Goal: Task Accomplishment & Management: Manage account settings

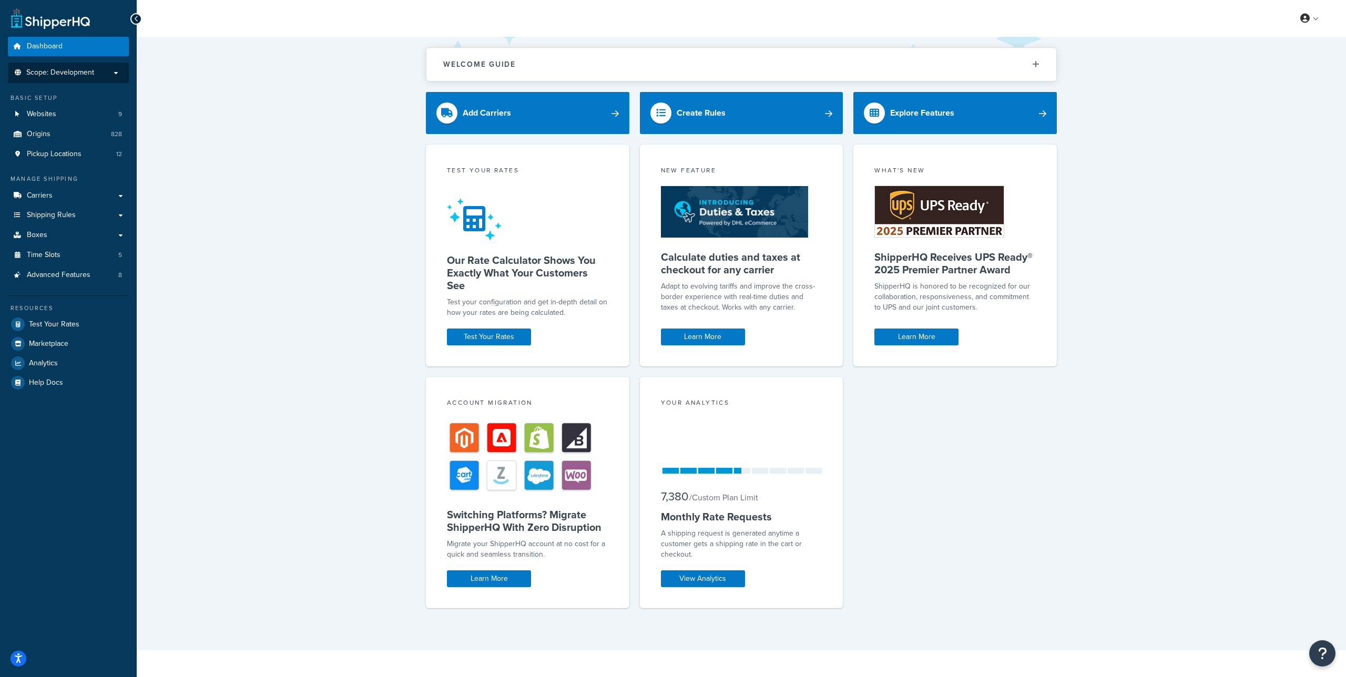
drag, startPoint x: 85, startPoint y: 67, endPoint x: 84, endPoint y: 72, distance: 5.3
click at [85, 68] on span "Scope: Development" at bounding box center [60, 72] width 68 height 9
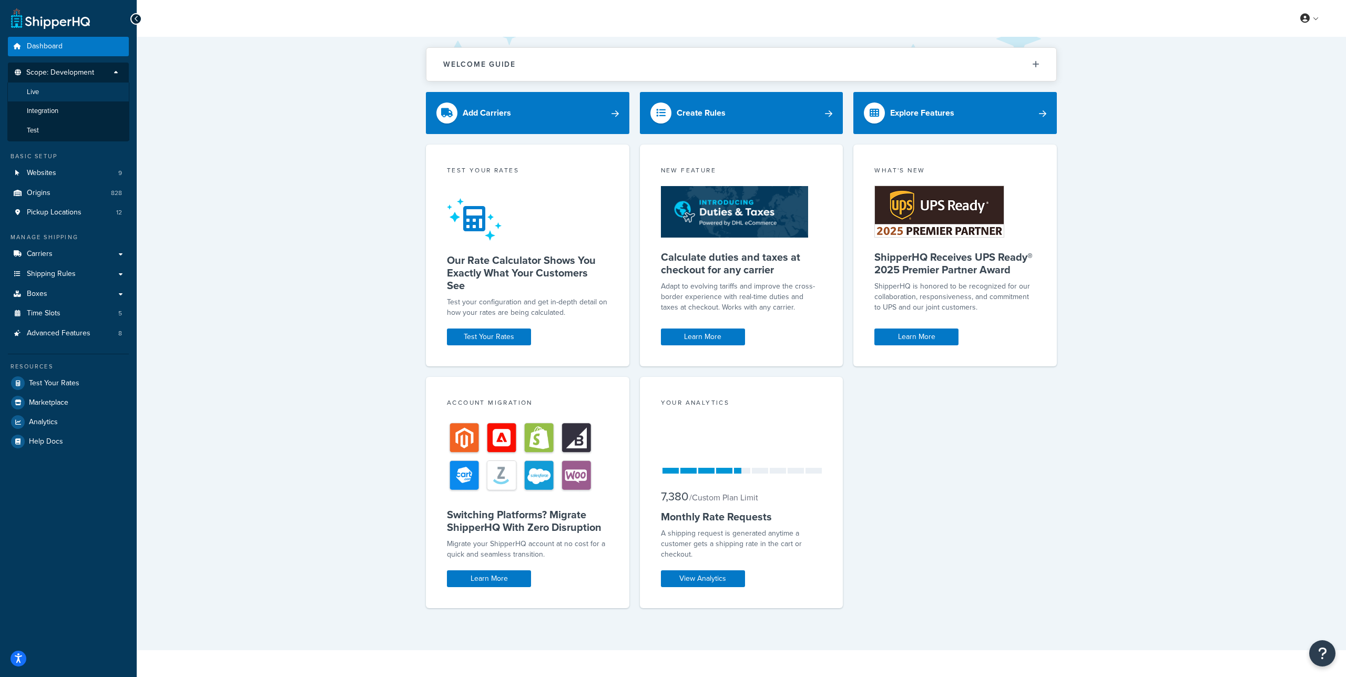
click at [54, 97] on li "Live" at bounding box center [68, 92] width 122 height 19
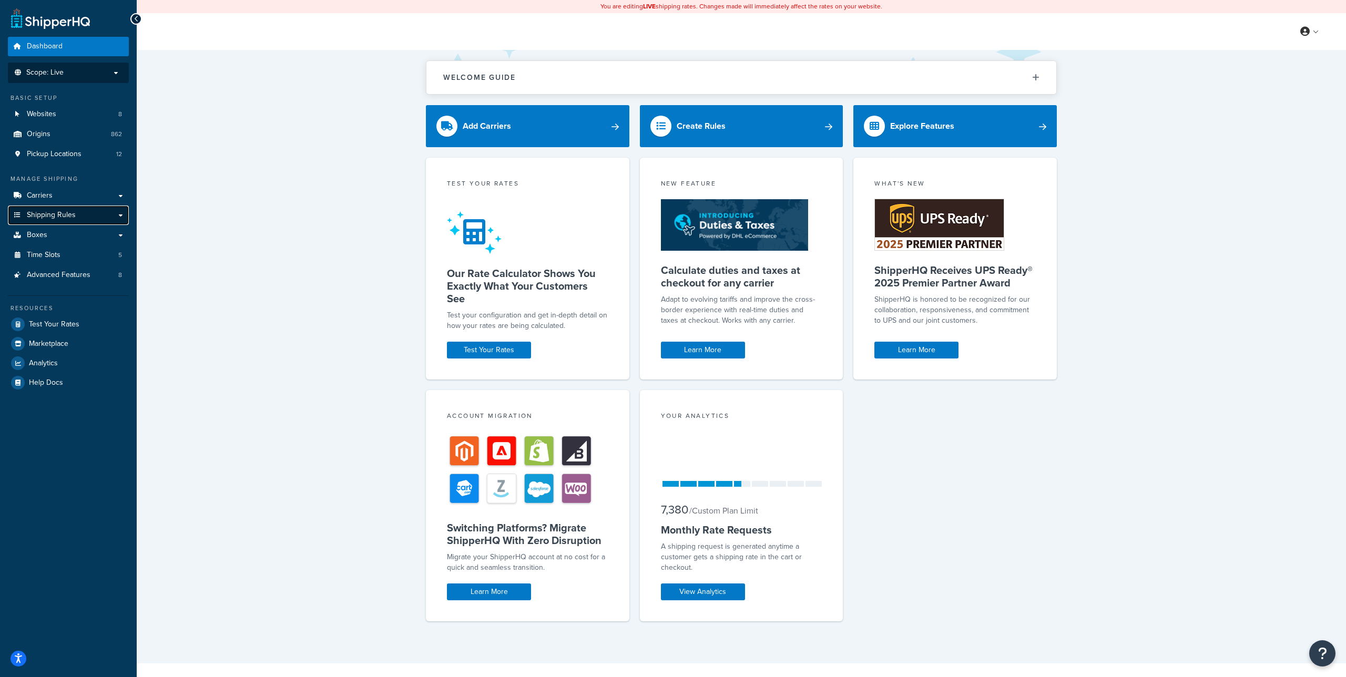
click at [116, 214] on link "Shipping Rules" at bounding box center [68, 215] width 121 height 19
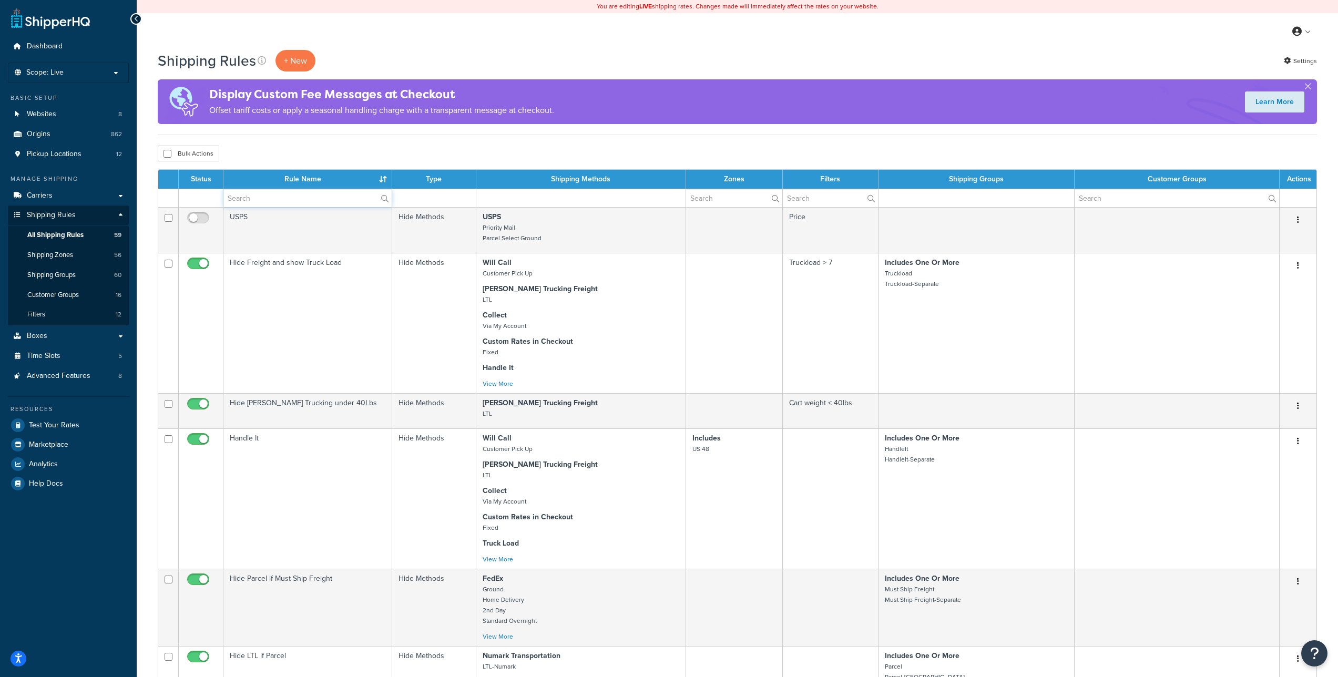
click at [271, 202] on input "text" at bounding box center [307, 198] width 168 height 18
type input "free"
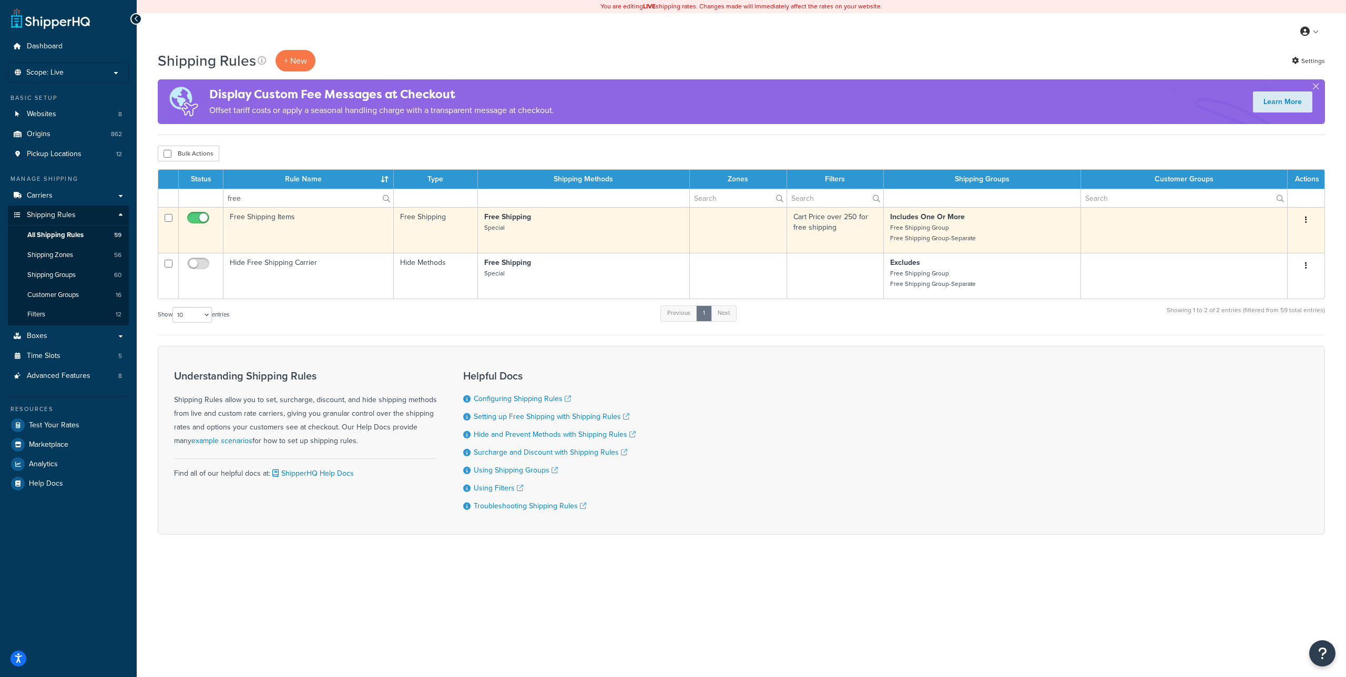
click at [287, 215] on td "Free Shipping Items" at bounding box center [308, 230] width 170 height 46
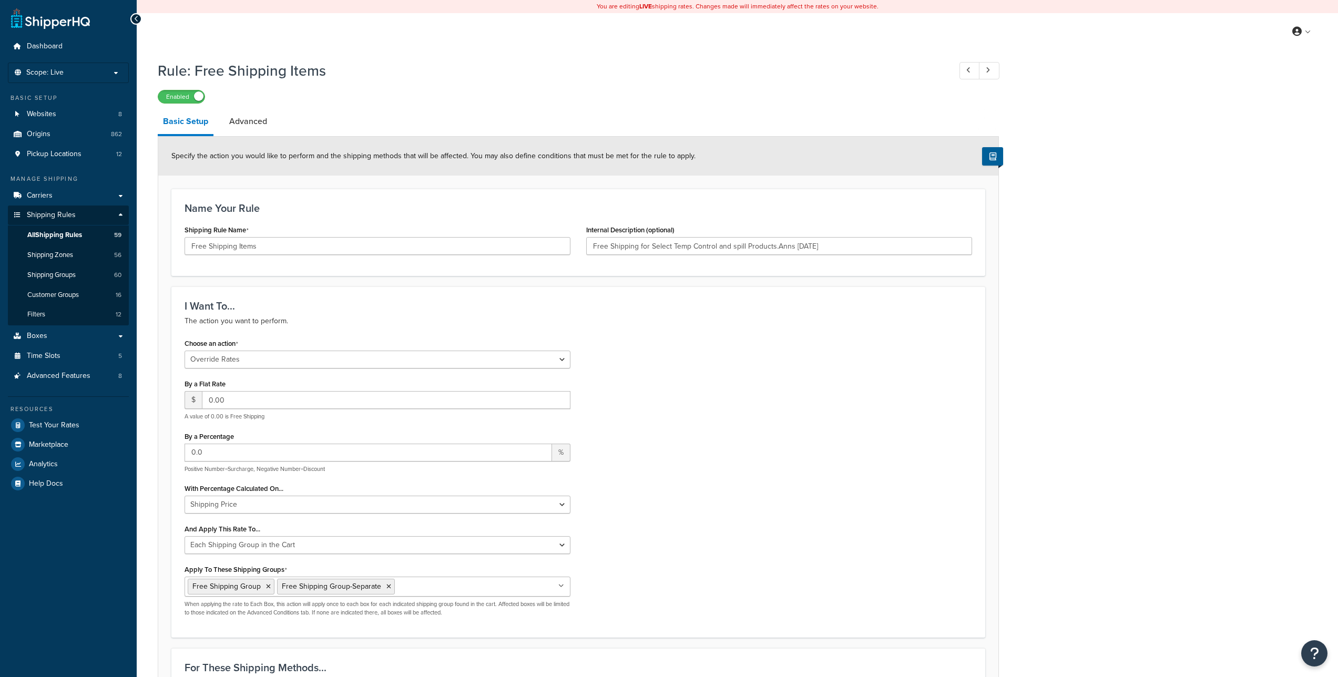
select select "OVERRIDE"
select select "SHIPPING_GROUP"
type input "Free Shipping for Select Temp Control and spill Products.Anns 2/1/21"
click at [46, 195] on span "Carriers" at bounding box center [40, 195] width 26 height 9
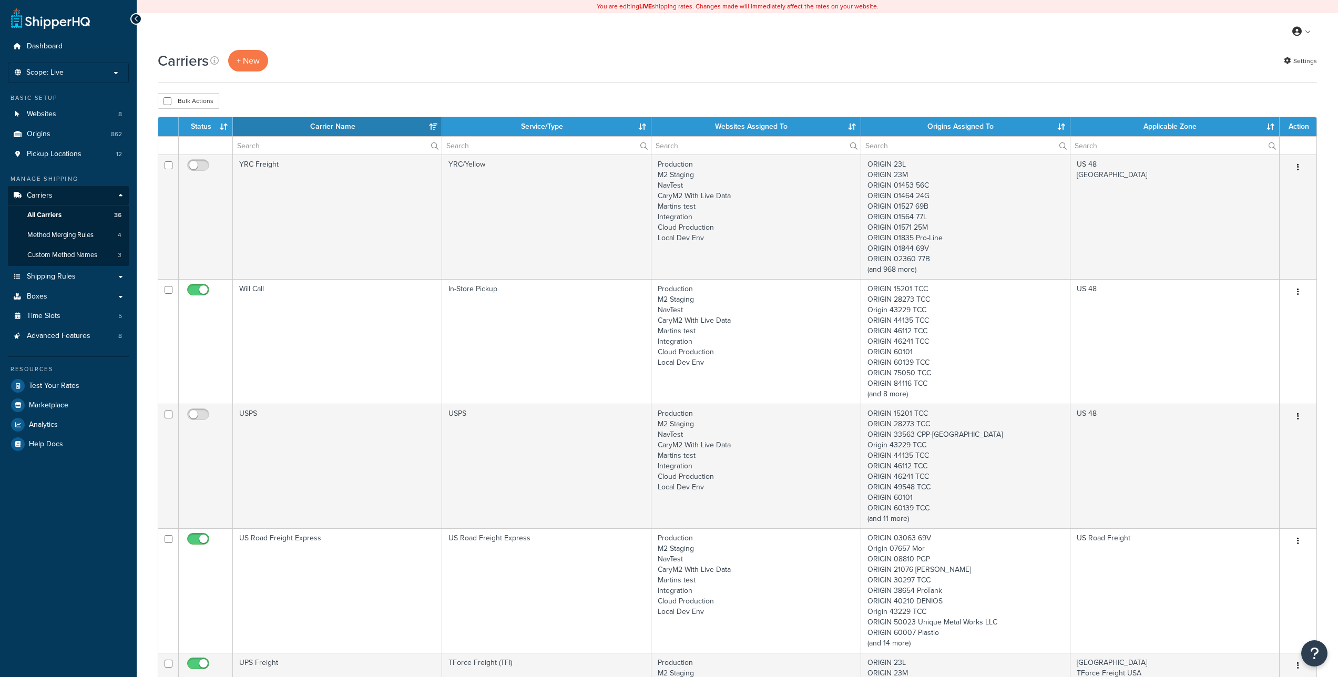
select select "15"
click at [329, 145] on input "text" at bounding box center [337, 146] width 209 height 18
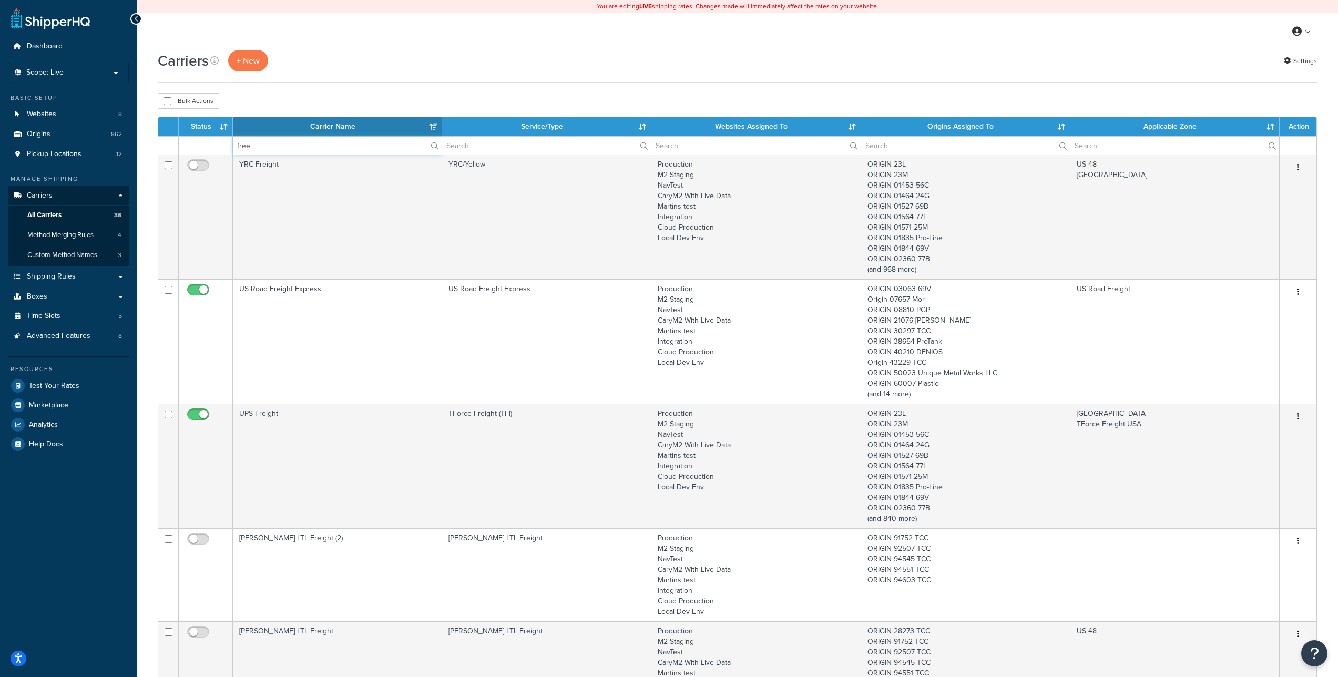
type input "free"
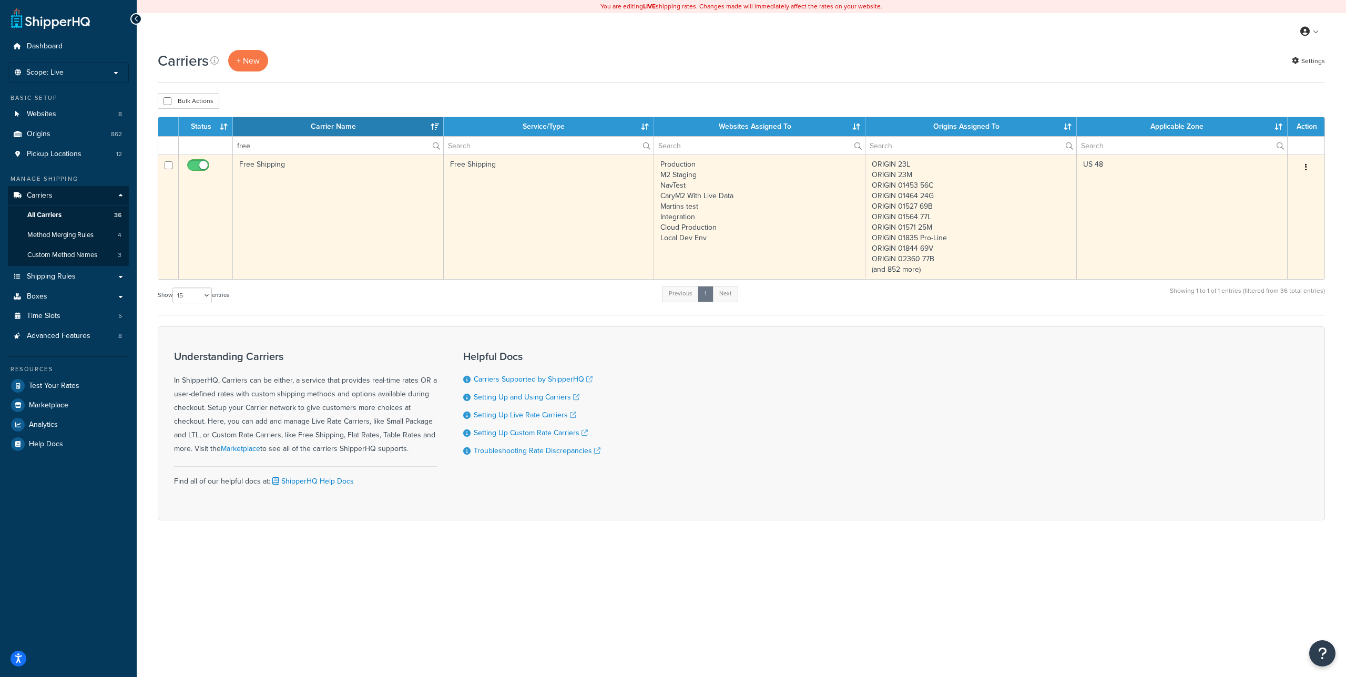
click at [278, 164] on td "Free Shipping" at bounding box center [338, 217] width 211 height 125
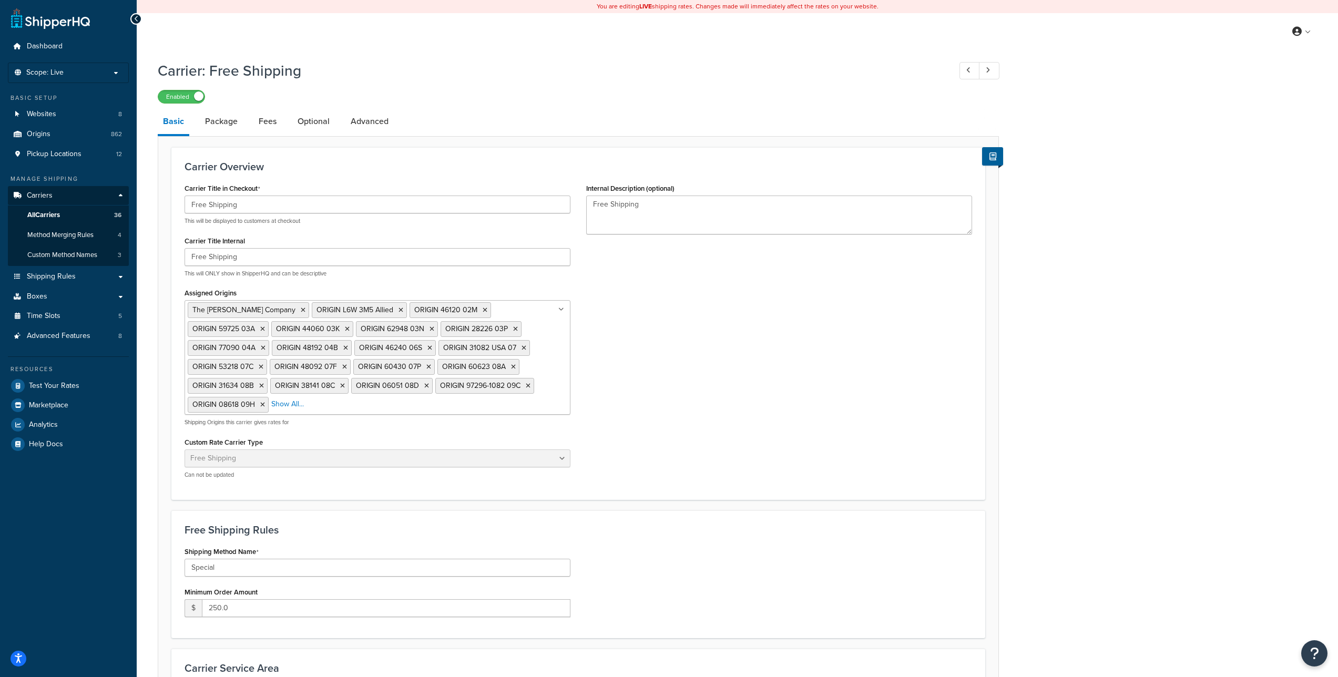
select select "free"
click at [351, 124] on link "Advanced" at bounding box center [369, 121] width 48 height 25
select select "false"
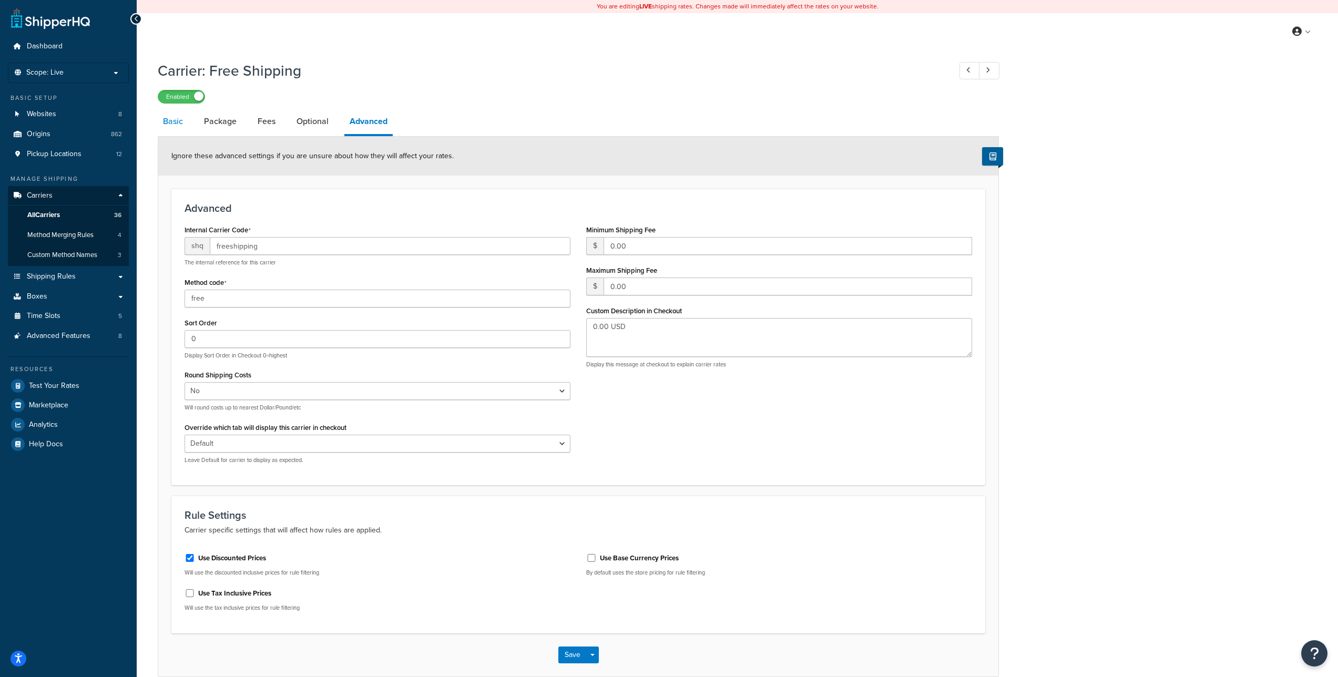
click at [185, 120] on link "Basic" at bounding box center [173, 121] width 31 height 25
select select "free"
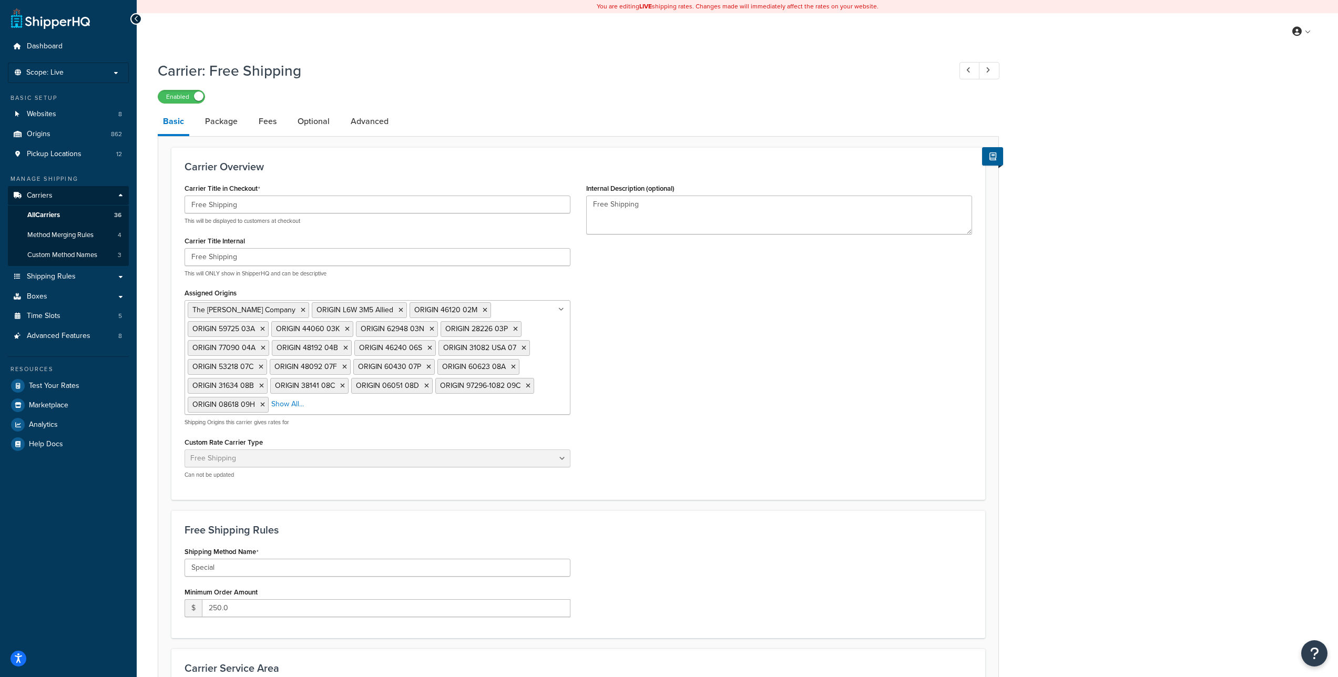
click at [230, 124] on link "Package" at bounding box center [221, 121] width 43 height 25
click at [262, 119] on link "Fees" at bounding box center [267, 121] width 28 height 25
click at [267, 121] on link "Fees" at bounding box center [267, 121] width 28 height 25
select select "AFTER"
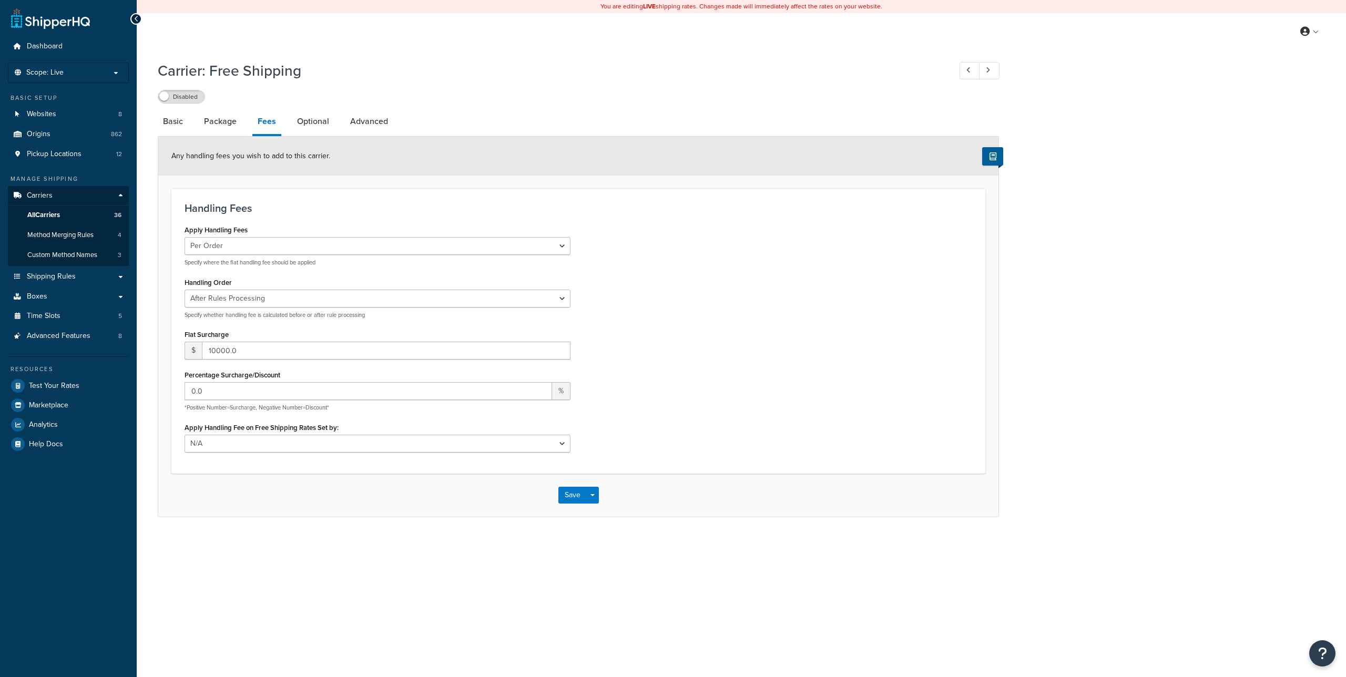
select select "AFTER"
click at [53, 275] on span "Shipping Rules" at bounding box center [51, 276] width 49 height 9
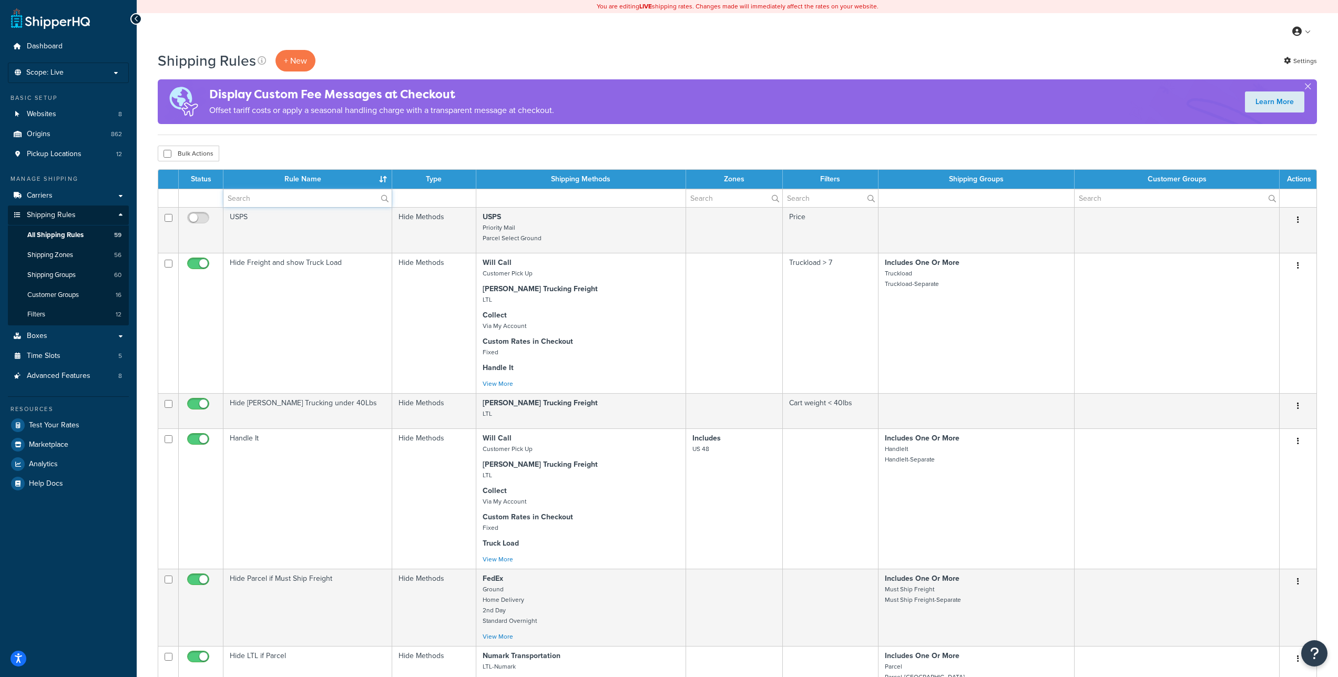
click at [252, 205] on input "text" at bounding box center [307, 198] width 168 height 18
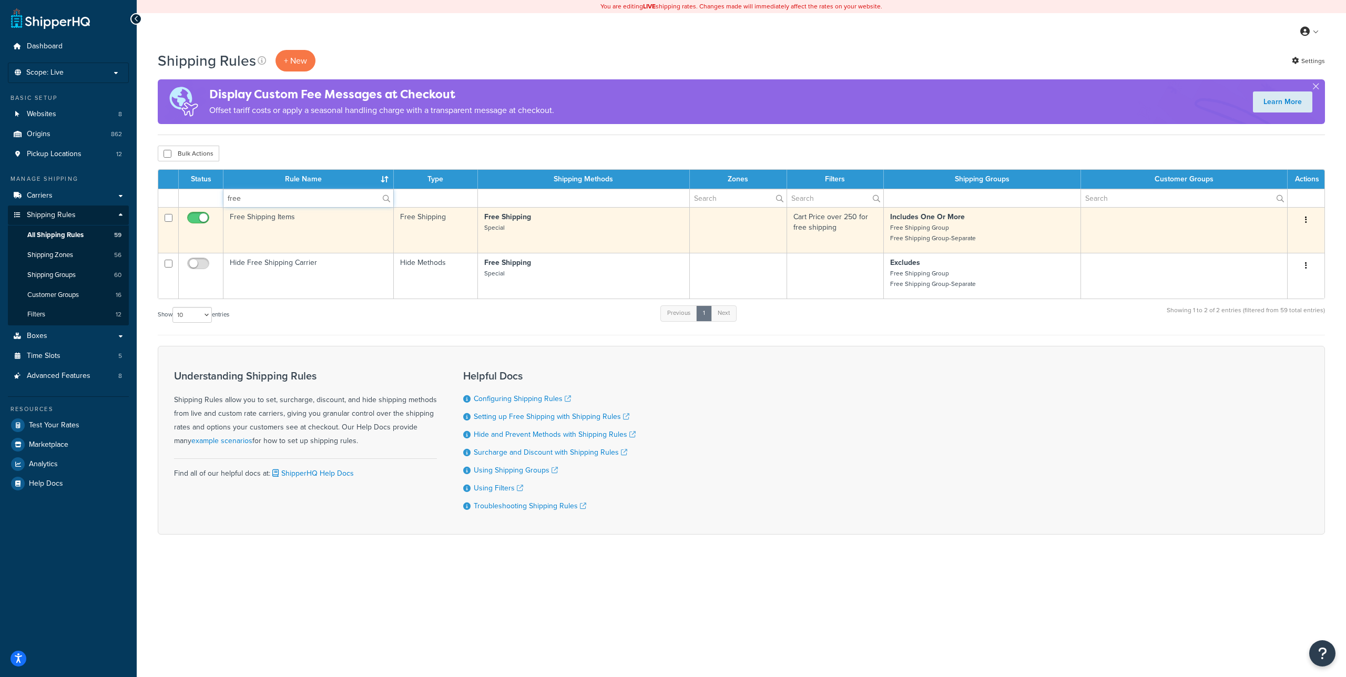
type input "free"
click at [266, 215] on td "Free Shipping Items" at bounding box center [308, 230] width 170 height 46
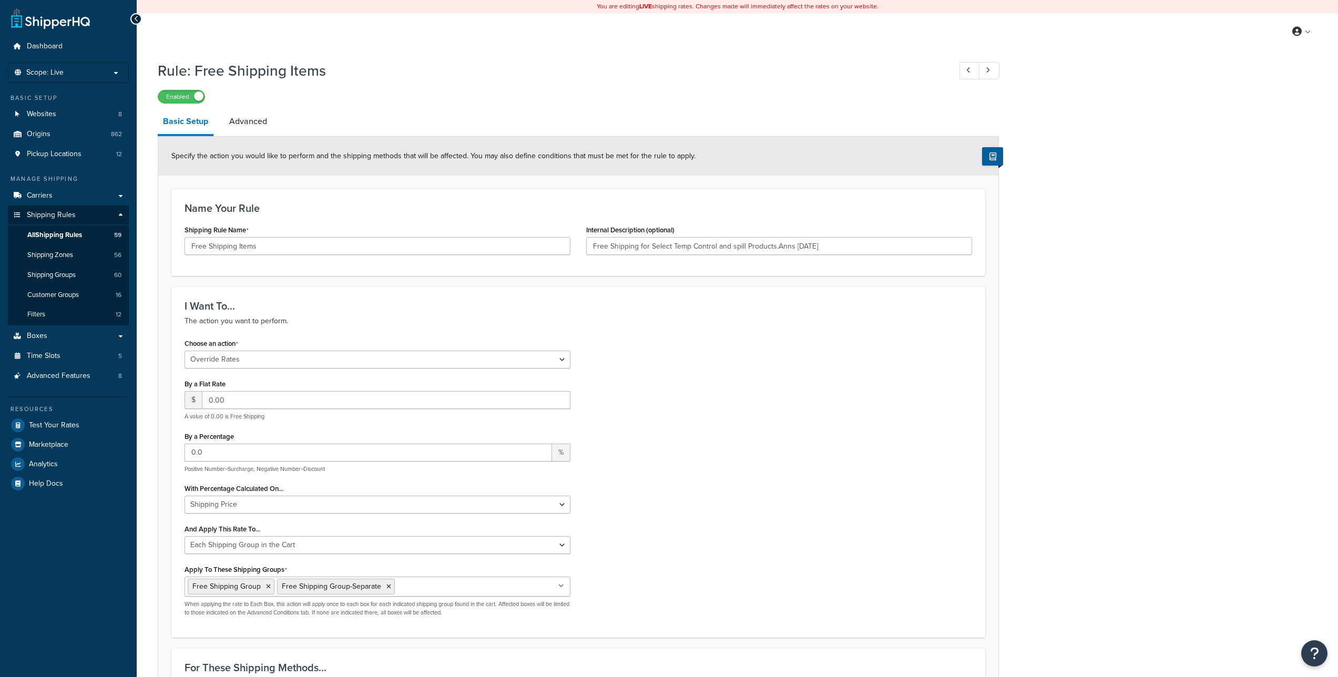
select select "OVERRIDE"
select select "SHIPPING_GROUP"
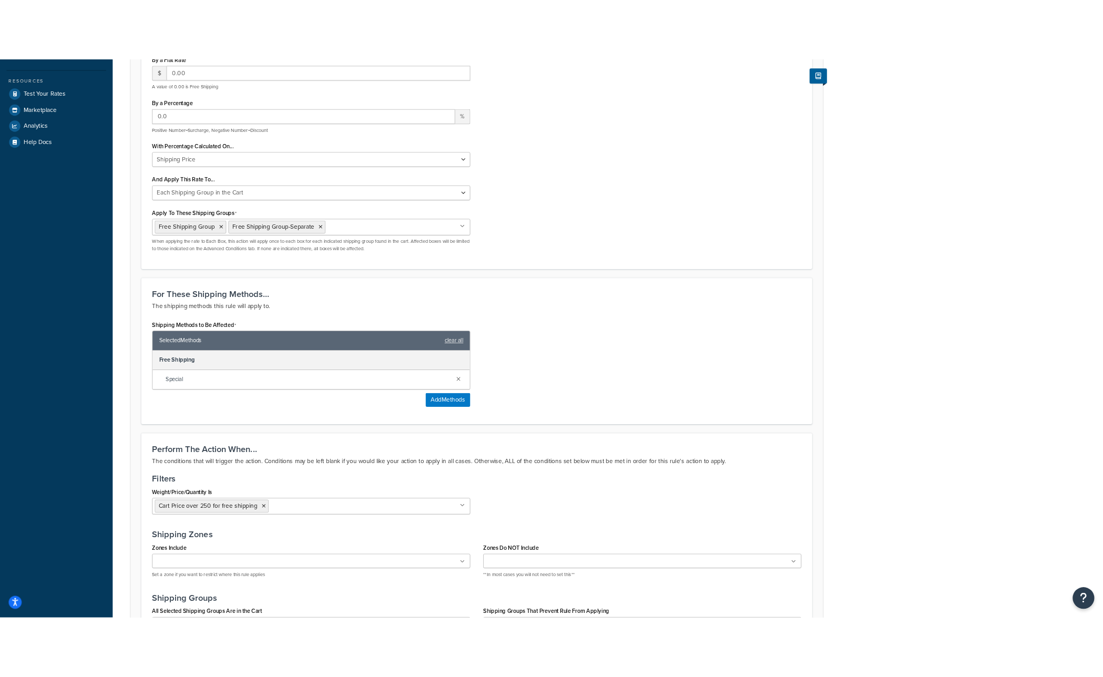
scroll to position [382, 0]
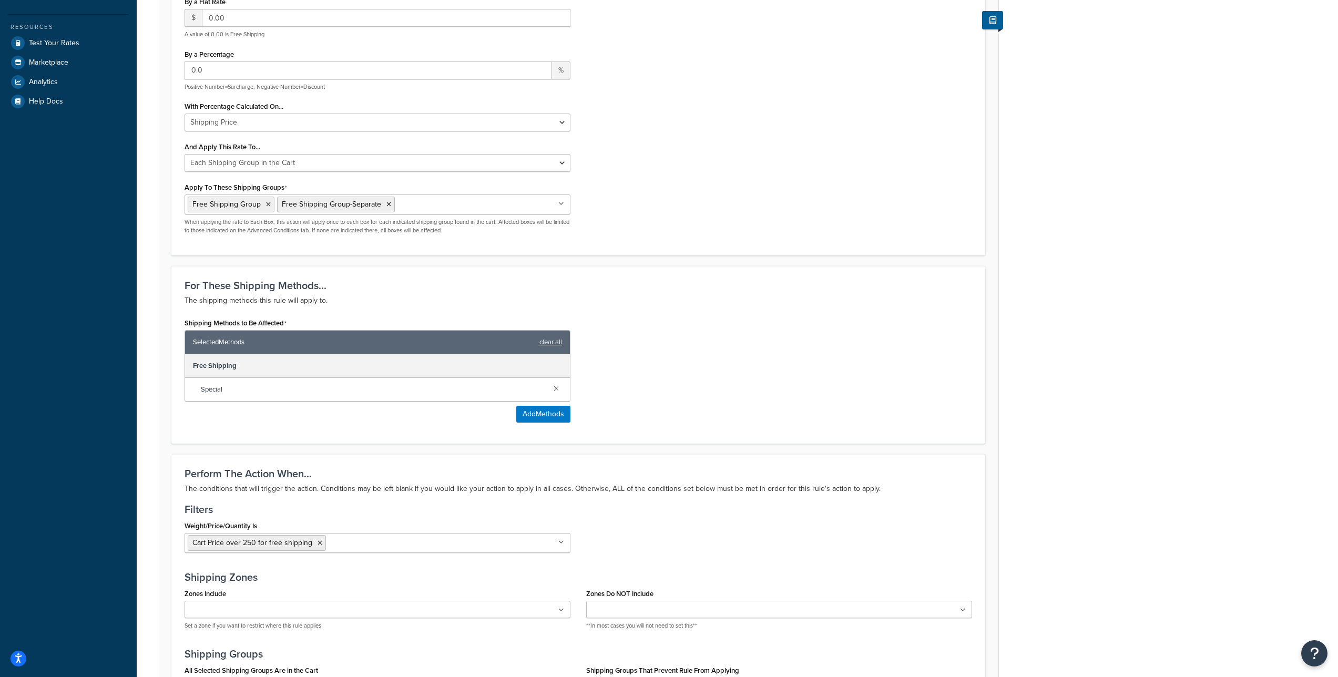
click at [1079, 168] on div "Rule: Free Shipping Items Enabled Basic Setup Advanced Specify the action you w…" at bounding box center [738, 300] width 1202 height 1255
